Goal: Check status: Check status

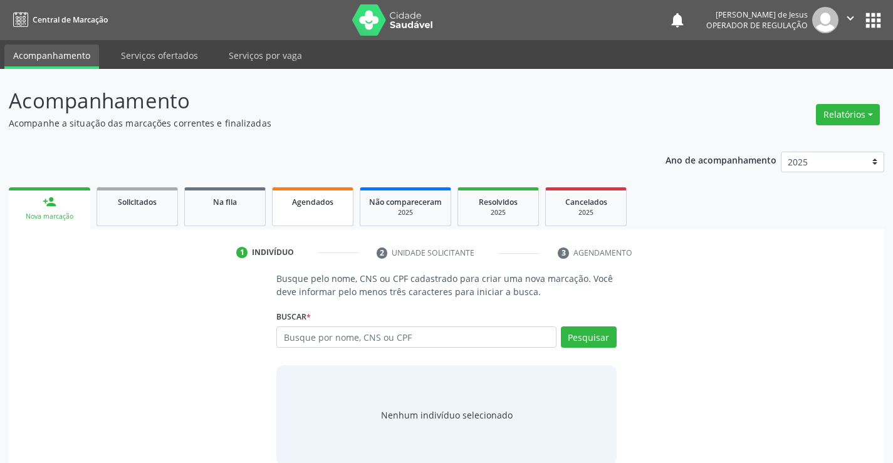
click at [336, 214] on link "Agendados" at bounding box center [312, 206] width 81 height 39
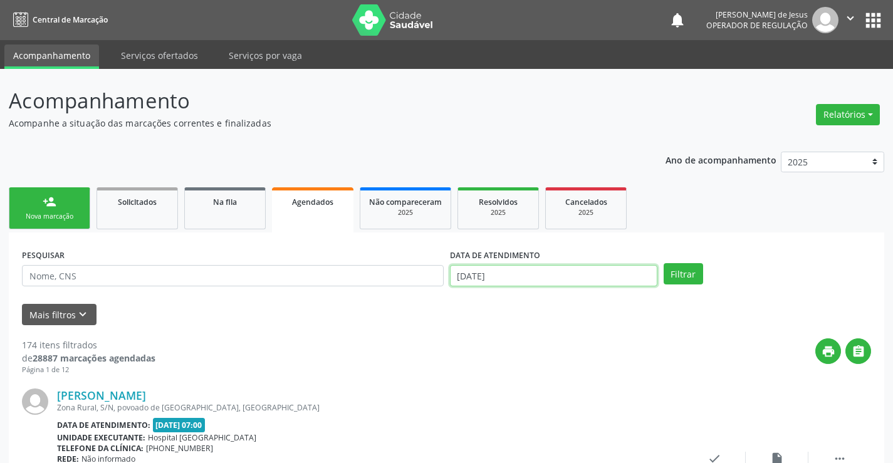
click at [598, 274] on input "[DATE]" at bounding box center [553, 275] width 207 height 21
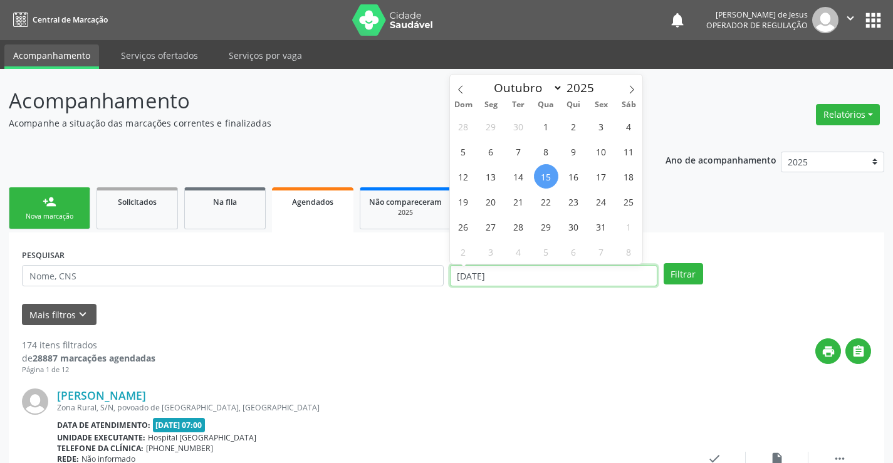
click at [598, 274] on input "[DATE]" at bounding box center [553, 275] width 207 height 21
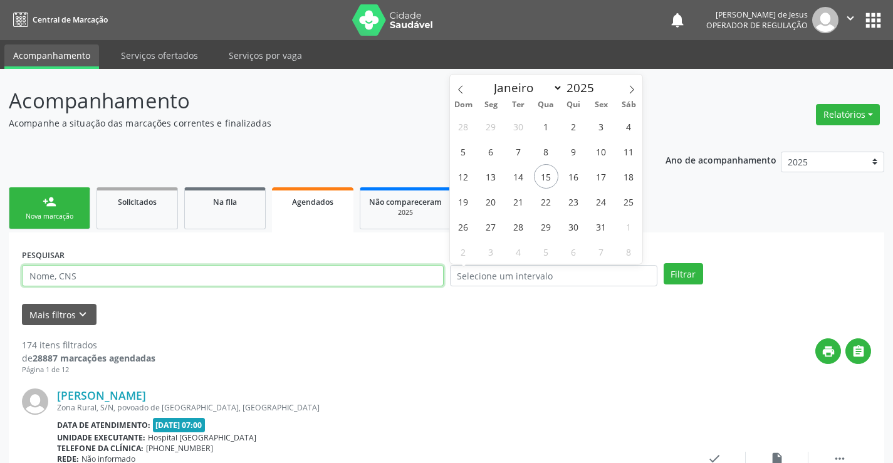
click at [397, 277] on input "text" at bounding box center [233, 275] width 422 height 21
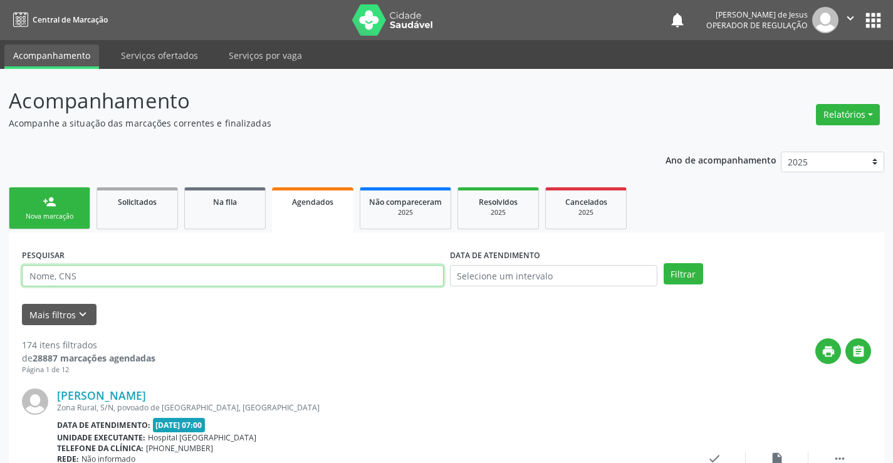
click at [397, 277] on input "text" at bounding box center [233, 275] width 422 height 21
type input "706206573698063"
click at [664, 263] on button "Filtrar" at bounding box center [683, 273] width 39 height 21
click at [367, 274] on input "706206573698063" at bounding box center [233, 275] width 422 height 21
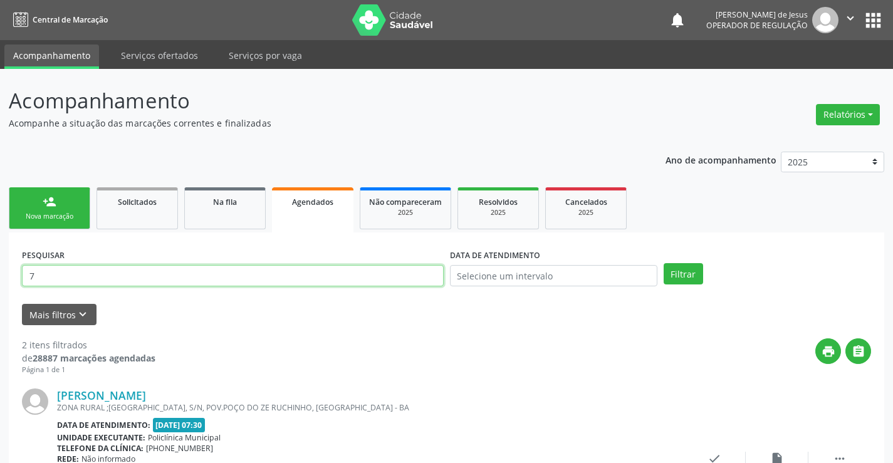
click at [438, 272] on input "7" at bounding box center [233, 275] width 422 height 21
click at [664, 263] on button "Filtrar" at bounding box center [683, 273] width 39 height 21
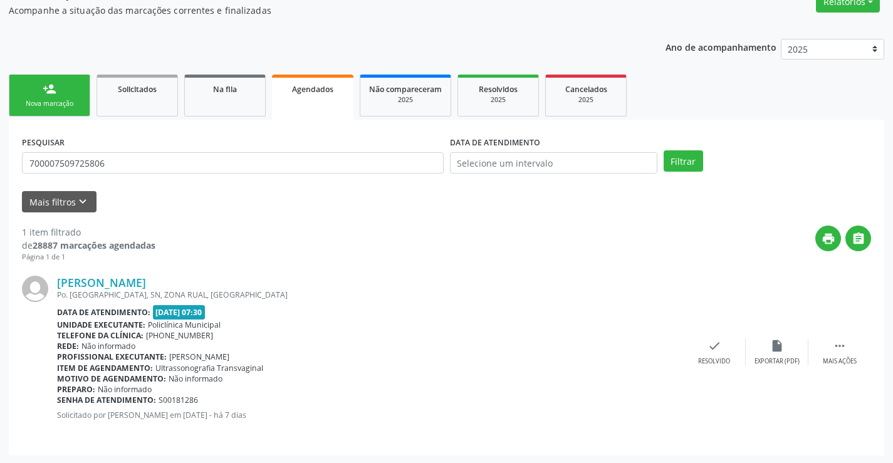
scroll to position [114, 0]
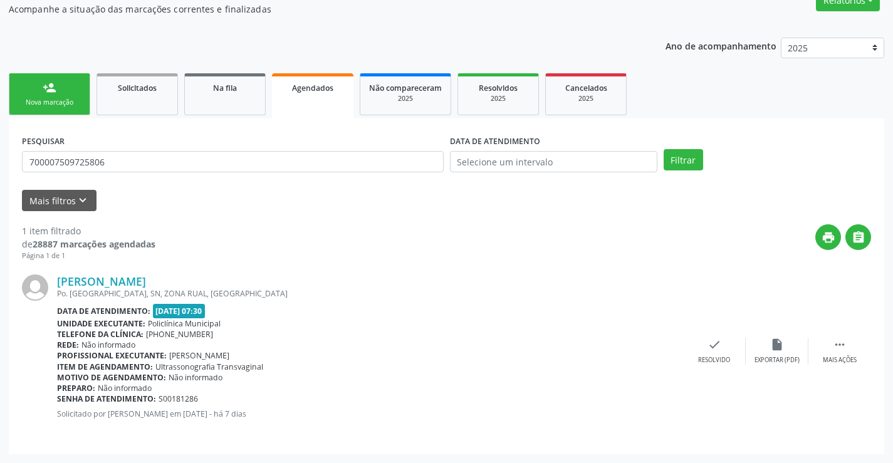
click at [325, 83] on span "Agendados" at bounding box center [312, 88] width 41 height 11
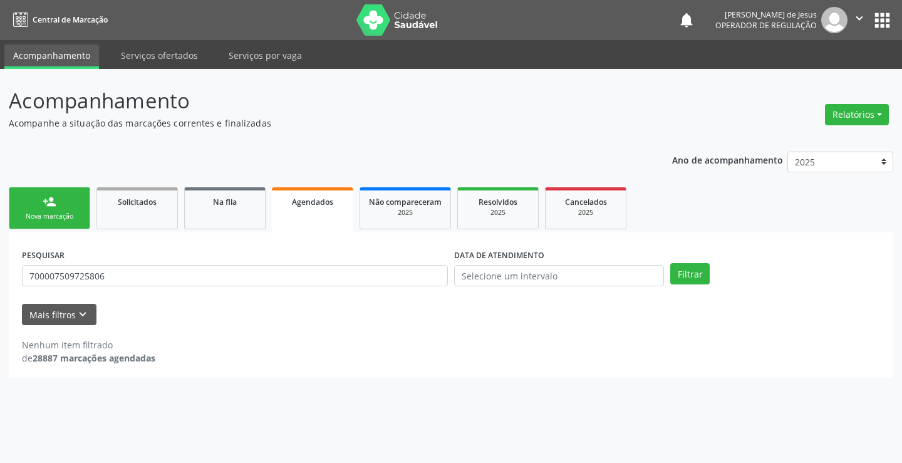
click at [306, 286] on div "PESQUISAR 700007509725806" at bounding box center [235, 270] width 432 height 49
click at [306, 281] on input "700007509725806" at bounding box center [235, 275] width 426 height 21
type input "7"
type input "708206601078644"
click at [671, 275] on button "Filtrar" at bounding box center [689, 273] width 39 height 21
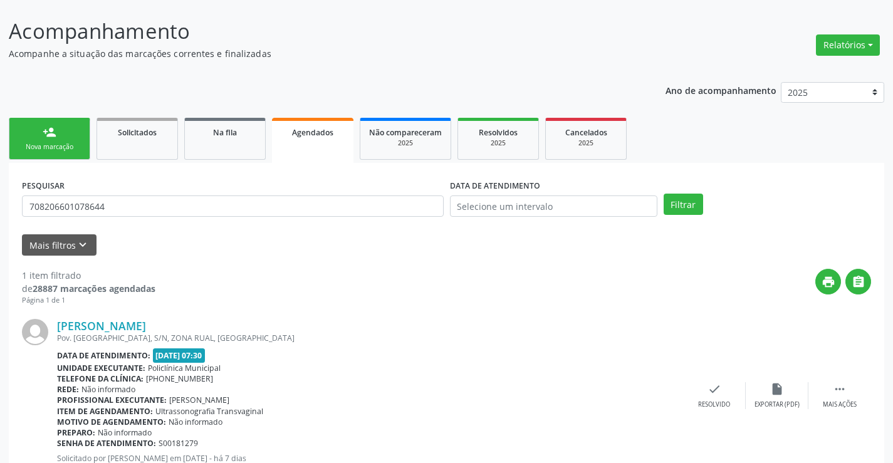
scroll to position [114, 0]
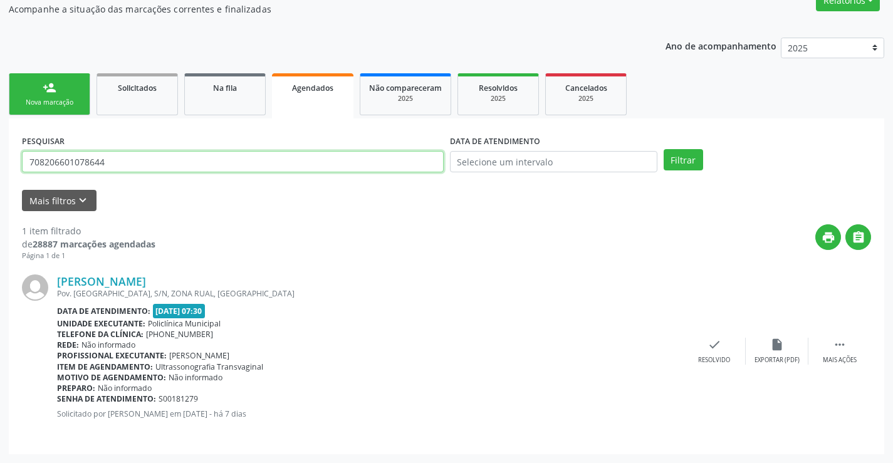
click at [195, 161] on input "708206601078644" at bounding box center [233, 161] width 422 height 21
type input "708609019364787"
click at [664, 149] on button "Filtrar" at bounding box center [683, 159] width 39 height 21
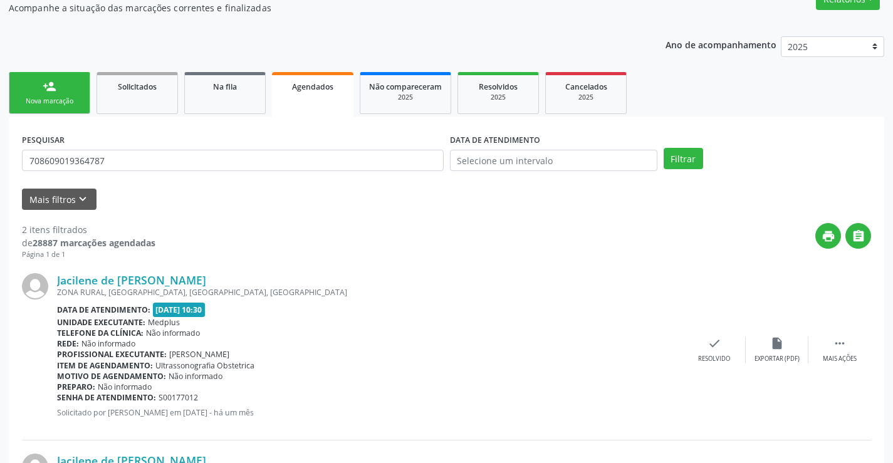
scroll to position [0, 0]
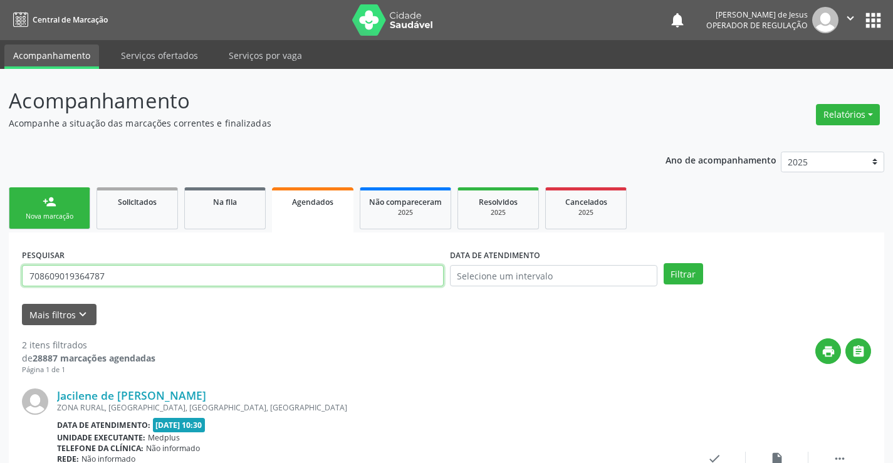
click at [247, 272] on input "708609019364787" at bounding box center [233, 275] width 422 height 21
type input "700002108575906"
click at [664, 263] on button "Filtrar" at bounding box center [683, 273] width 39 height 21
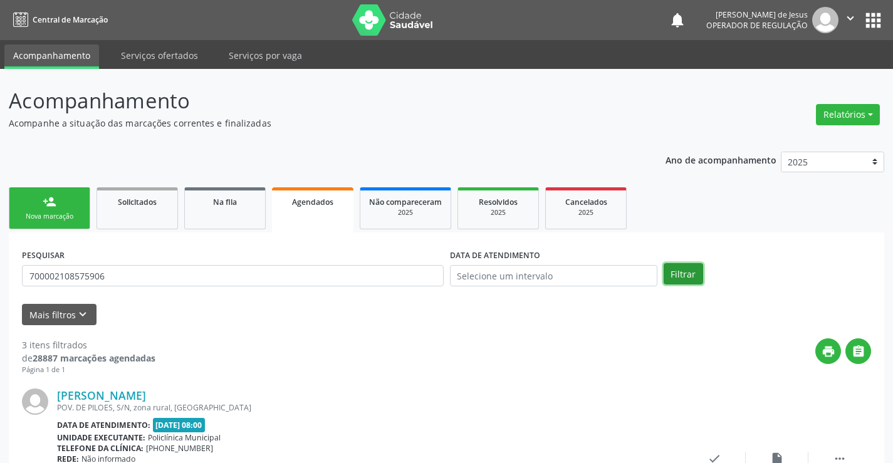
click at [677, 271] on button "Filtrar" at bounding box center [683, 273] width 39 height 21
click at [294, 279] on input "700002108575906" at bounding box center [233, 275] width 422 height 21
type input "7080058860024"
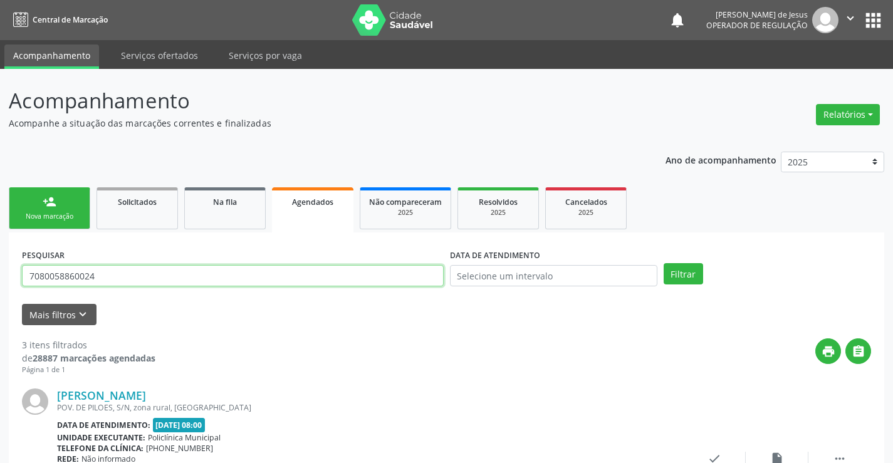
click at [664, 263] on button "Filtrar" at bounding box center [683, 273] width 39 height 21
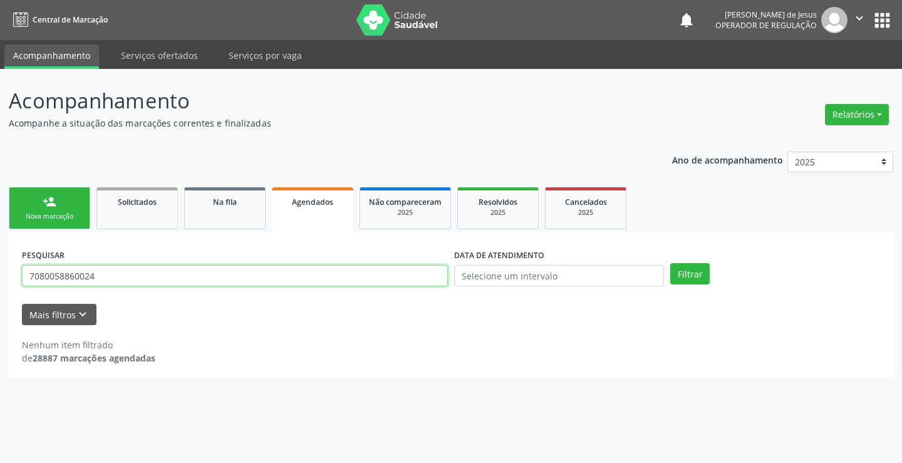
click at [317, 268] on input "7080058860024" at bounding box center [235, 275] width 426 height 21
type input "708005886980024"
click at [670, 263] on button "Filtrar" at bounding box center [689, 273] width 39 height 21
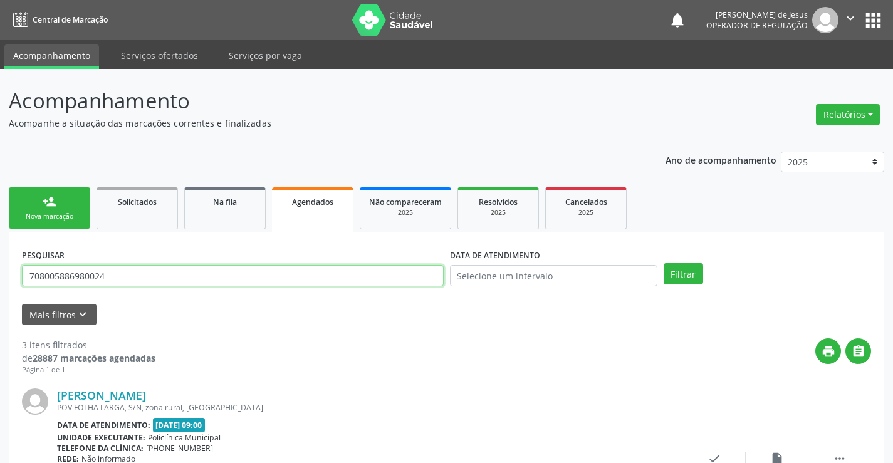
click at [397, 278] on input "708005886980024" at bounding box center [233, 275] width 422 height 21
click at [664, 263] on button "Filtrar" at bounding box center [683, 273] width 39 height 21
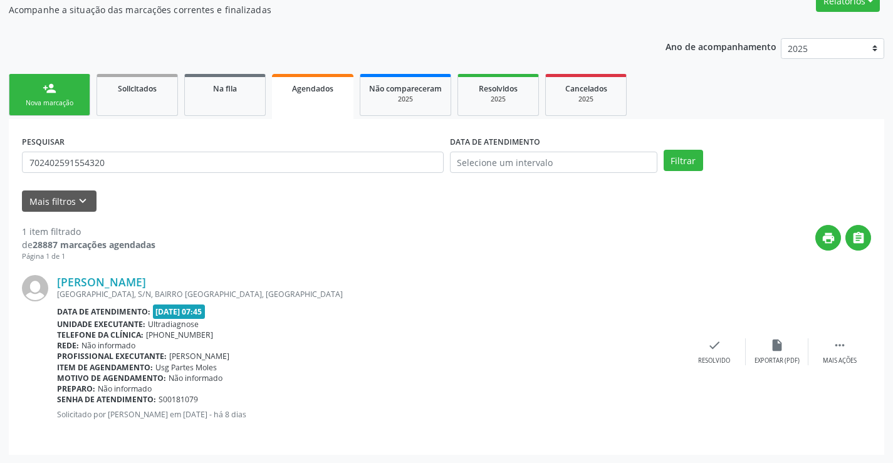
scroll to position [114, 0]
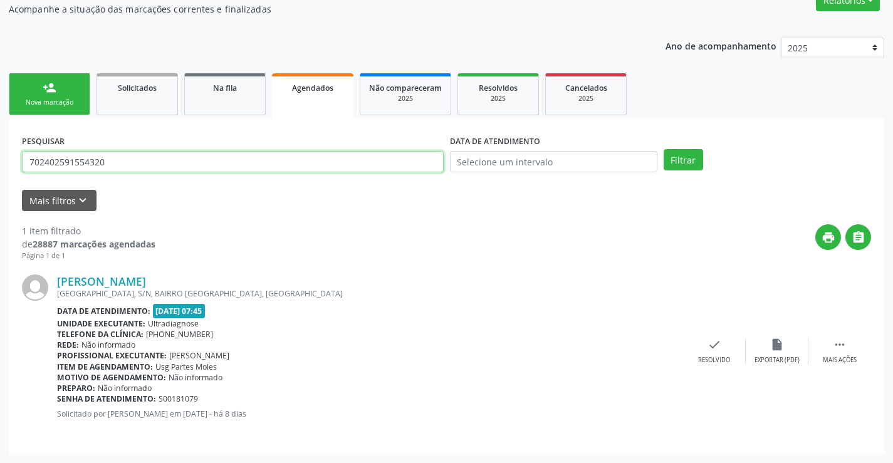
click at [264, 170] on input "702402591554320" at bounding box center [233, 161] width 422 height 21
type input "7"
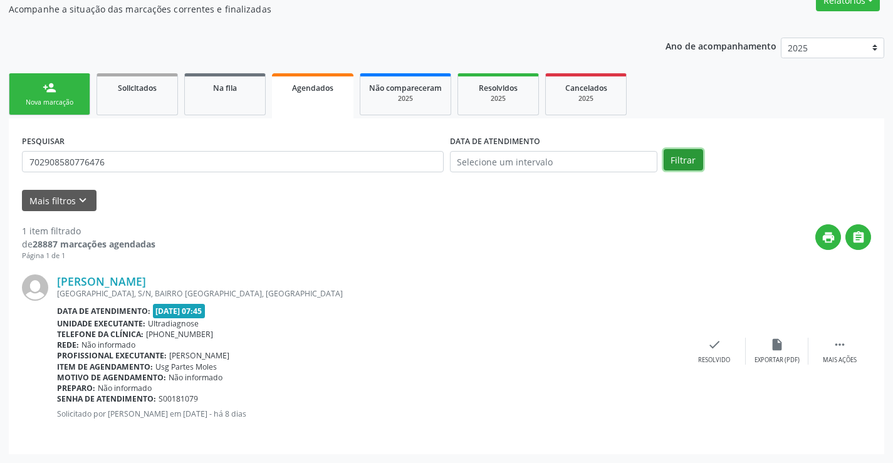
click at [672, 161] on button "Filtrar" at bounding box center [683, 159] width 39 height 21
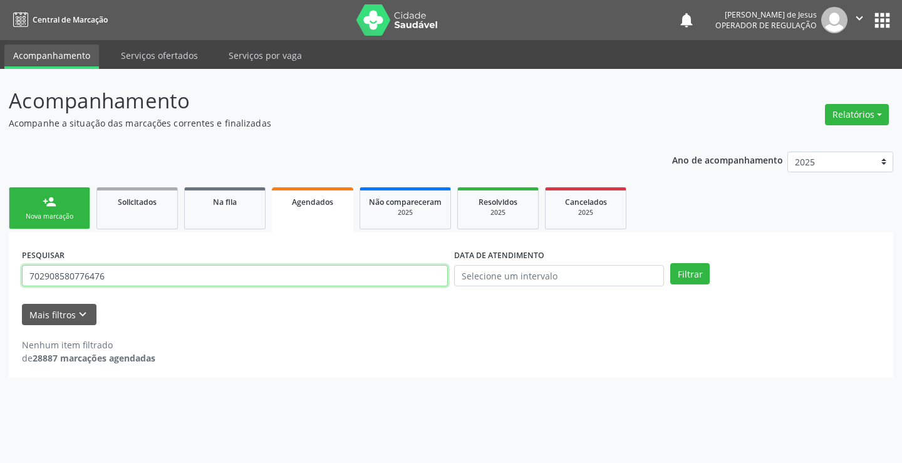
click at [216, 284] on input "702908580776476" at bounding box center [235, 275] width 426 height 21
type input "7"
click at [321, 209] on link "Agendados" at bounding box center [312, 209] width 81 height 45
click at [241, 268] on input "text" at bounding box center [235, 275] width 426 height 21
type input "702908580776476"
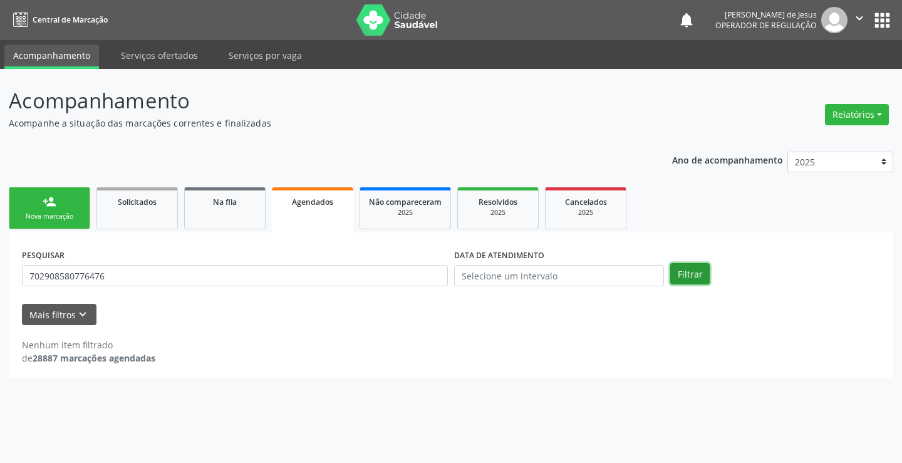
click at [690, 281] on button "Filtrar" at bounding box center [689, 273] width 39 height 21
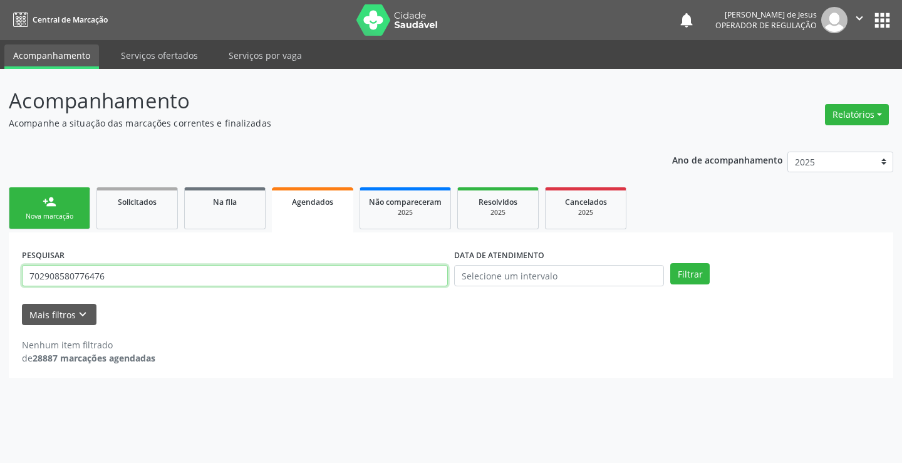
click at [199, 271] on input "702908580776476" at bounding box center [235, 275] width 426 height 21
click at [199, 275] on input "702908580776476" at bounding box center [235, 275] width 426 height 21
type input "709206282970438"
click at [670, 263] on button "Filtrar" at bounding box center [689, 273] width 39 height 21
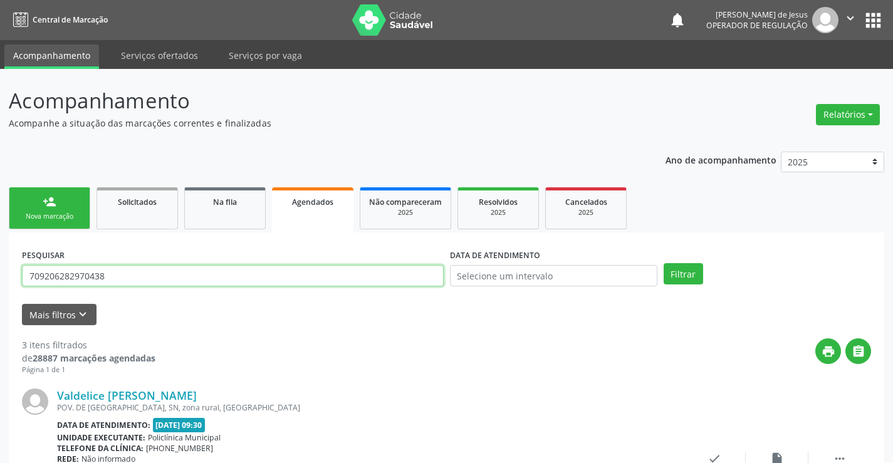
click at [350, 271] on input "709206282970438" at bounding box center [233, 275] width 422 height 21
drag, startPoint x: 350, startPoint y: 273, endPoint x: 347, endPoint y: 265, distance: 8.1
click at [347, 265] on input "709206282970438" at bounding box center [233, 275] width 422 height 21
click at [341, 254] on div "PESQUISAR 709206282970438" at bounding box center [233, 270] width 428 height 49
click at [329, 272] on input "709206282970438" at bounding box center [233, 275] width 422 height 21
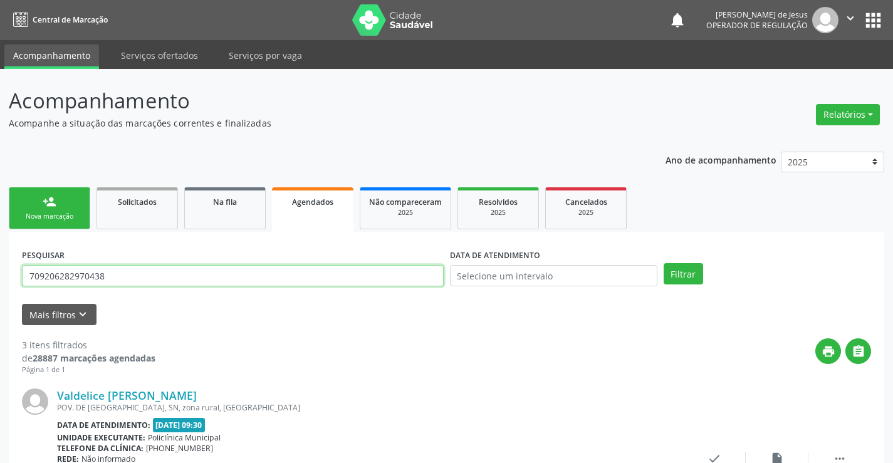
click at [329, 272] on input "709206282970438" at bounding box center [233, 275] width 422 height 21
type input "701400689319338"
click at [664, 263] on button "Filtrar" at bounding box center [683, 273] width 39 height 21
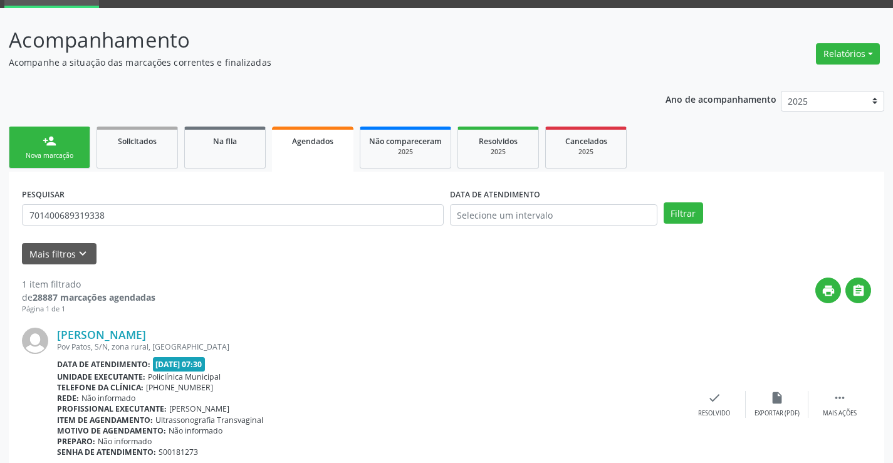
scroll to position [114, 0]
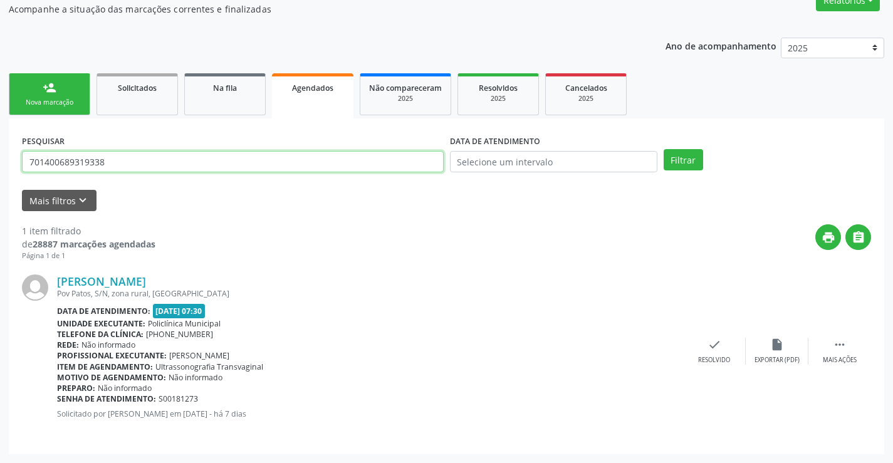
click at [350, 158] on input "701400689319338" at bounding box center [233, 161] width 422 height 21
click at [664, 149] on button "Filtrar" at bounding box center [683, 159] width 39 height 21
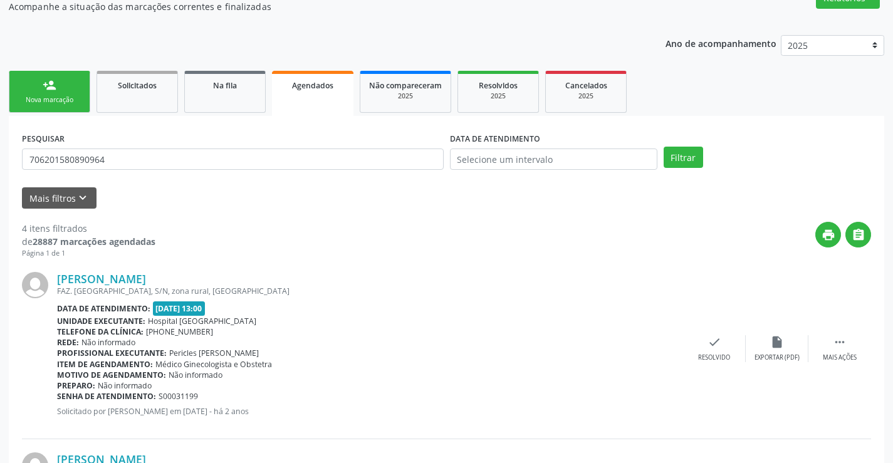
scroll to position [102, 0]
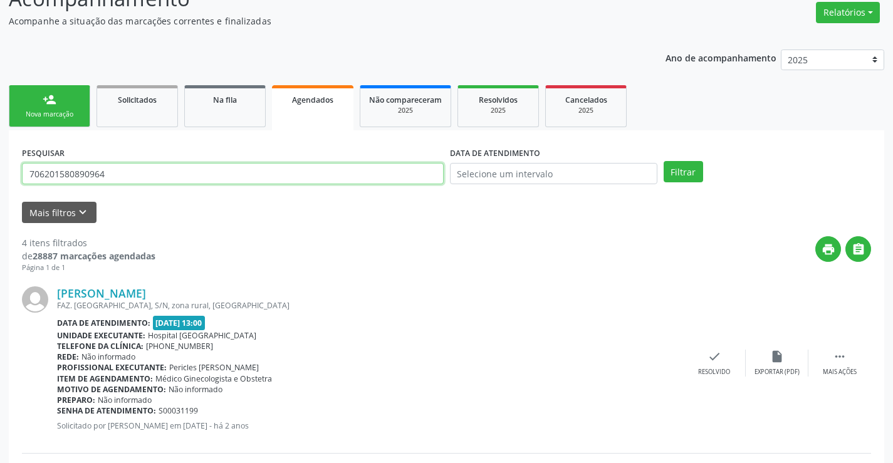
drag, startPoint x: 28, startPoint y: 174, endPoint x: 221, endPoint y: 200, distance: 194.1
click at [221, 200] on form "PESQUISAR 706201580890964 DATA DE ATENDIMENTO Filtrar UNIDADE DE REFERÊNCIA Sel…" at bounding box center [446, 183] width 849 height 80
type input "703403266804711"
click at [690, 175] on button "Filtrar" at bounding box center [683, 171] width 39 height 21
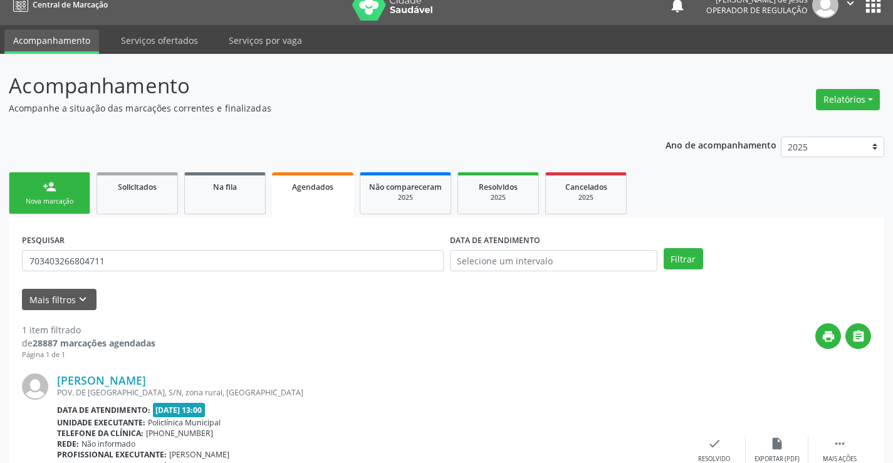
scroll to position [0, 0]
